Goal: Find specific page/section: Find specific page/section

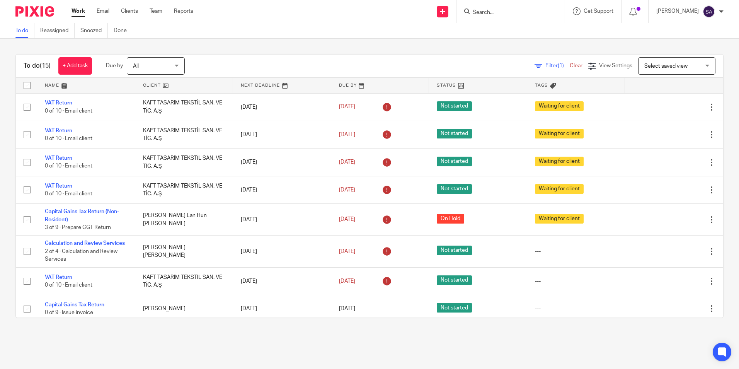
click at [500, 10] on input "Search" at bounding box center [507, 12] width 70 height 7
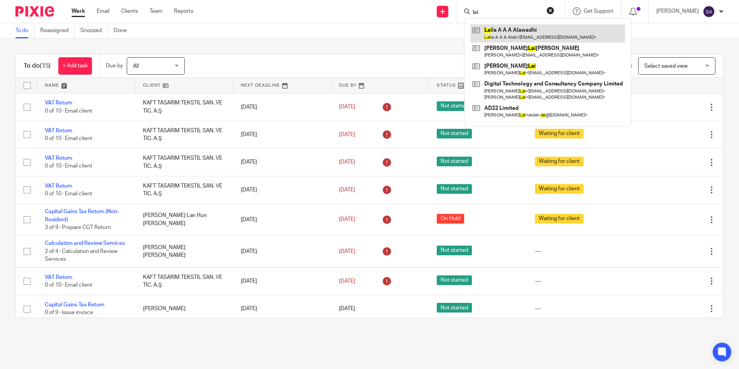
type input "lai"
click at [514, 32] on link at bounding box center [548, 33] width 155 height 18
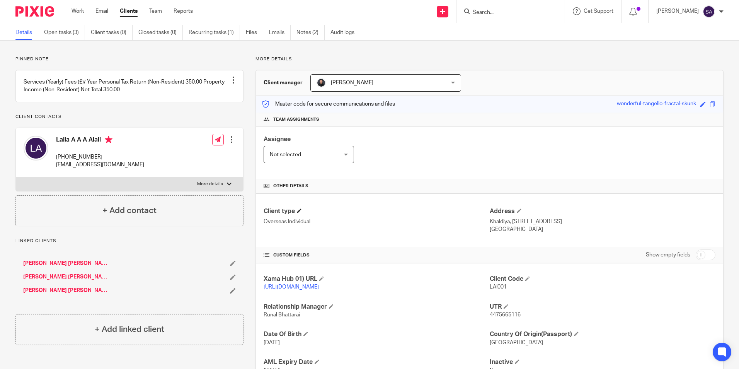
scroll to position [39, 0]
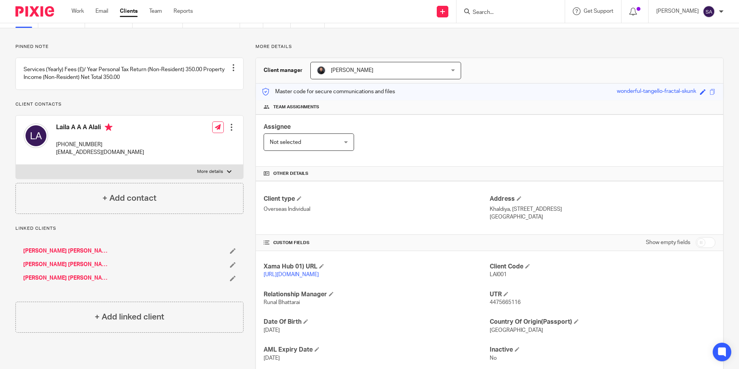
click at [546, 146] on div "Assignee Not selected Not selected Not selected Aarshika Awale Aayush Niraula A…" at bounding box center [490, 140] width 468 height 52
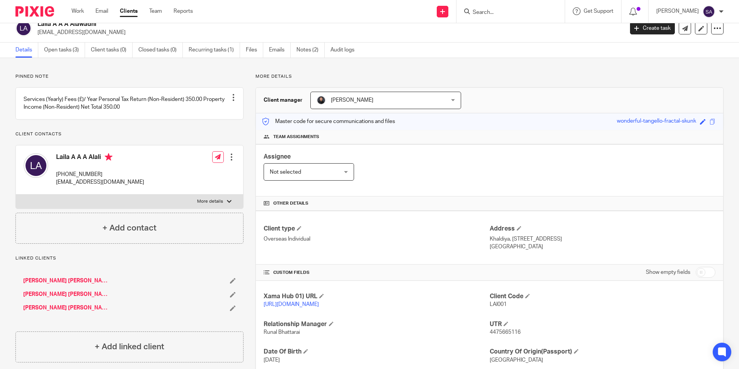
scroll to position [0, 0]
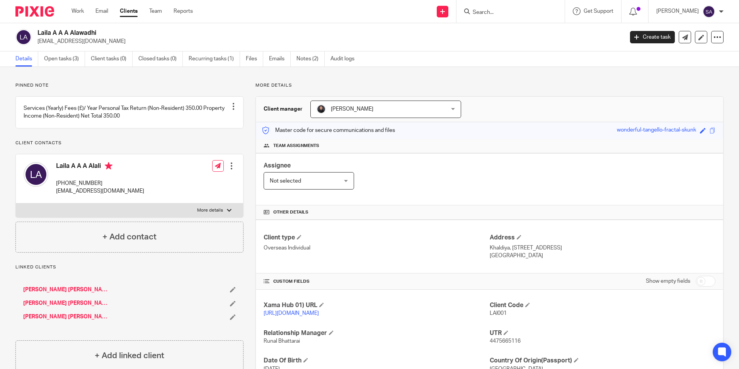
click at [500, 12] on input "Search" at bounding box center [507, 12] width 70 height 7
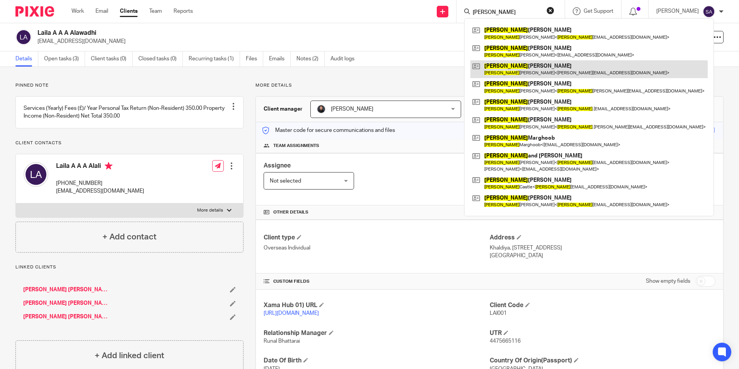
type input "Sarah"
click at [520, 68] on link at bounding box center [589, 69] width 237 height 18
